Goal: Find specific page/section: Find specific page/section

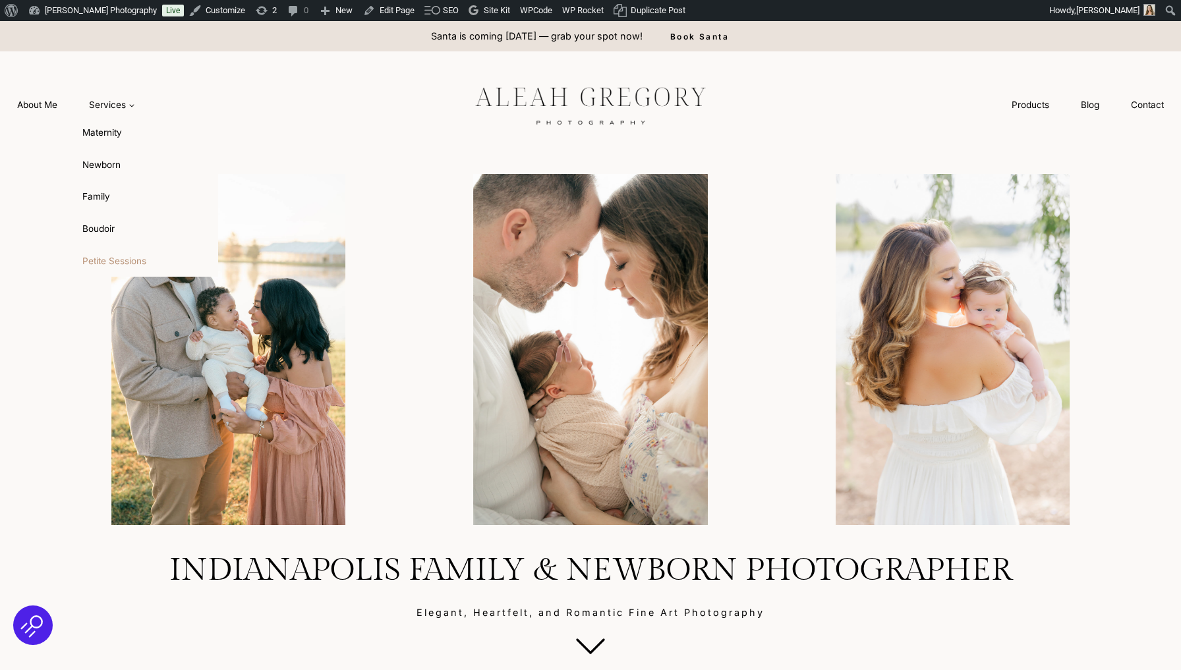
click at [109, 259] on link "Petite Sessions" at bounding box center [145, 261] width 145 height 32
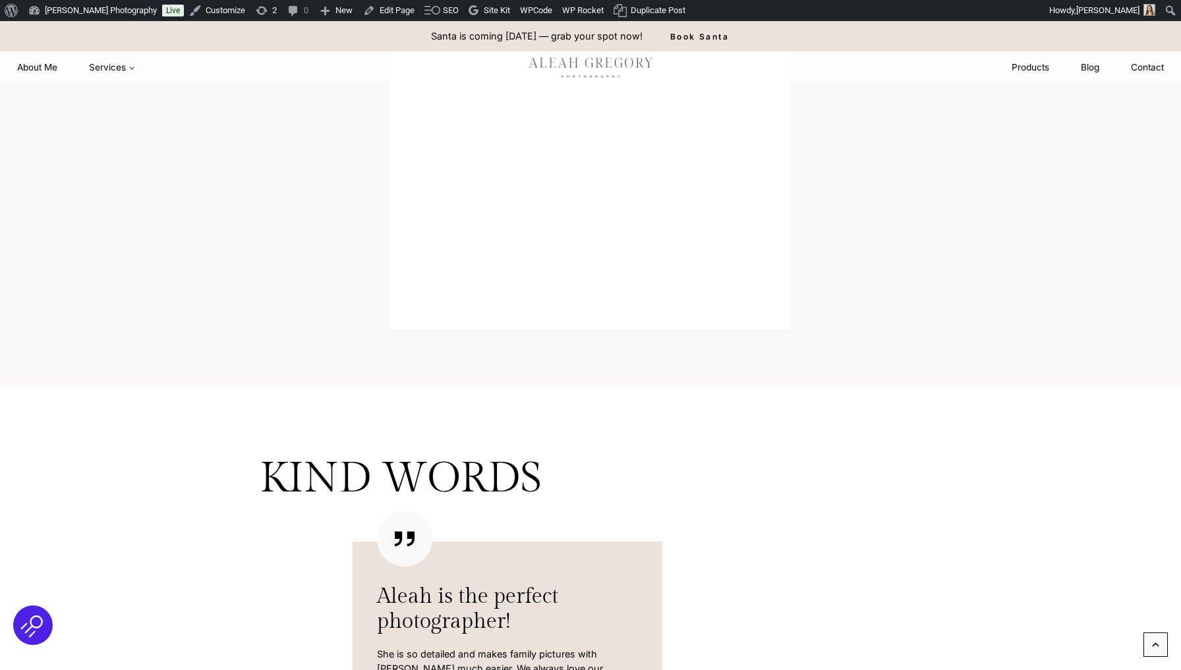
scroll to position [1012, 0]
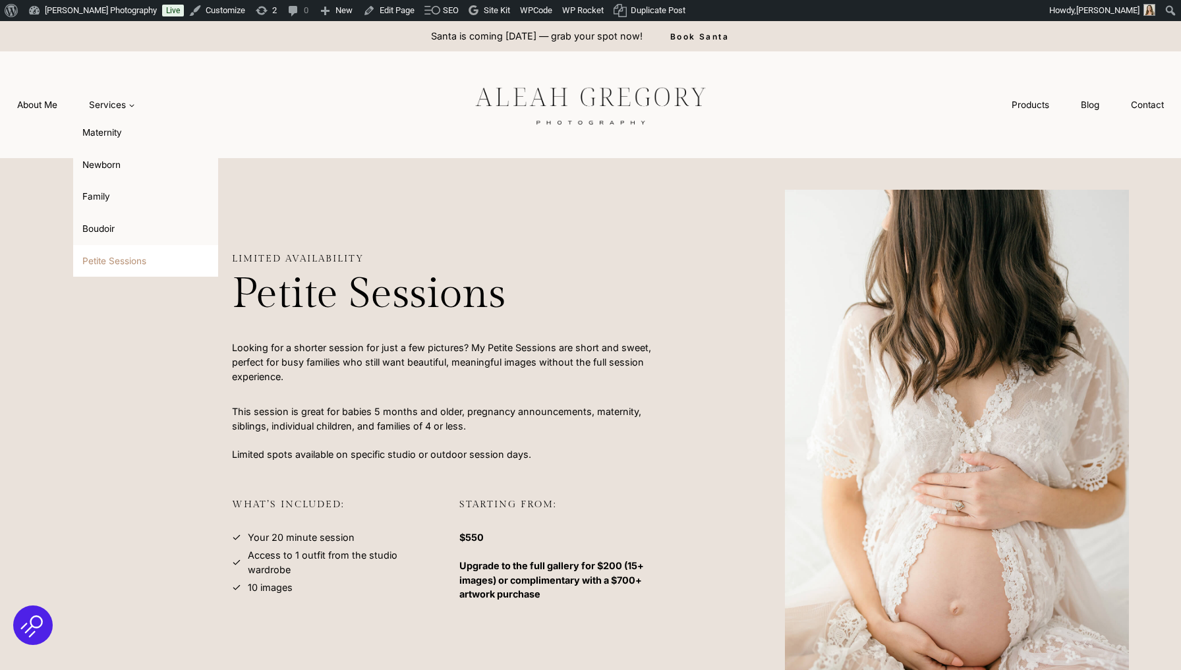
click at [106, 264] on link "Petite Sessions" at bounding box center [145, 261] width 145 height 32
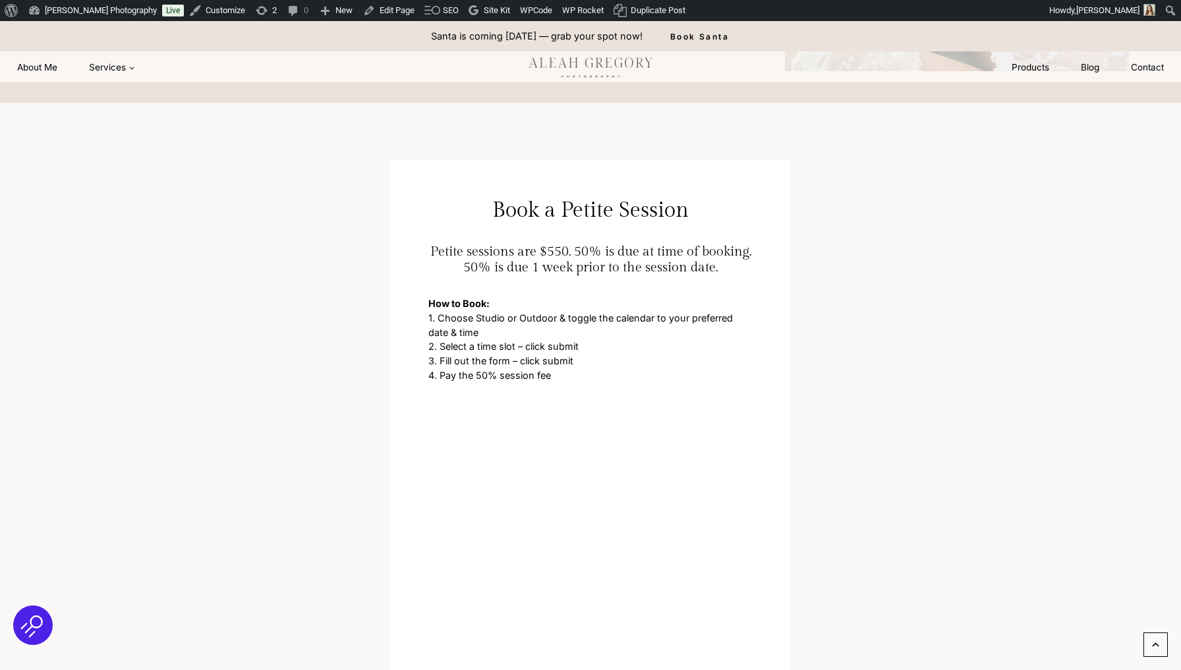
scroll to position [591, 0]
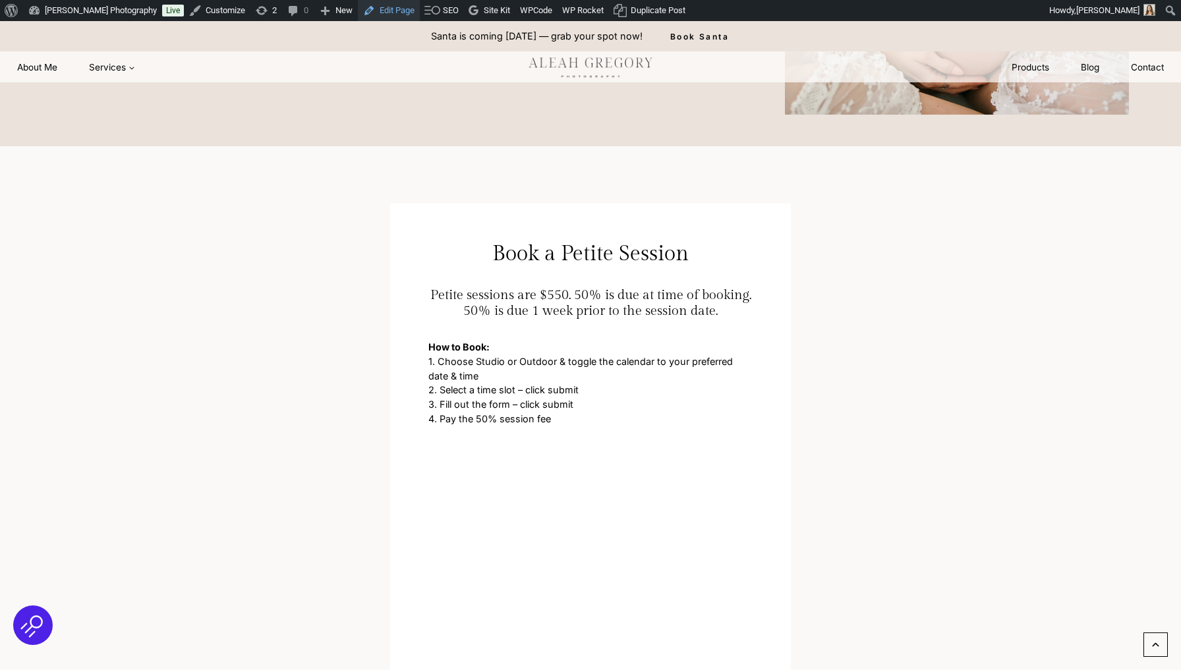
click at [393, 18] on link "Edit Page" at bounding box center [389, 10] width 62 height 21
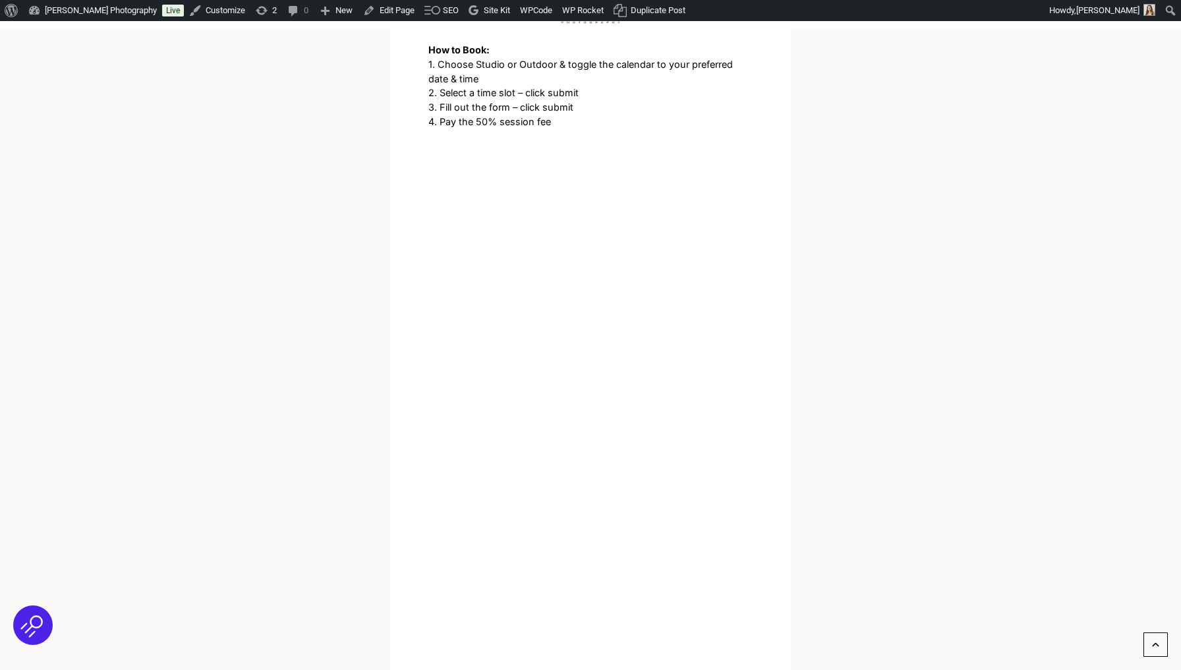
scroll to position [894, 0]
